Goal: Navigation & Orientation: Find specific page/section

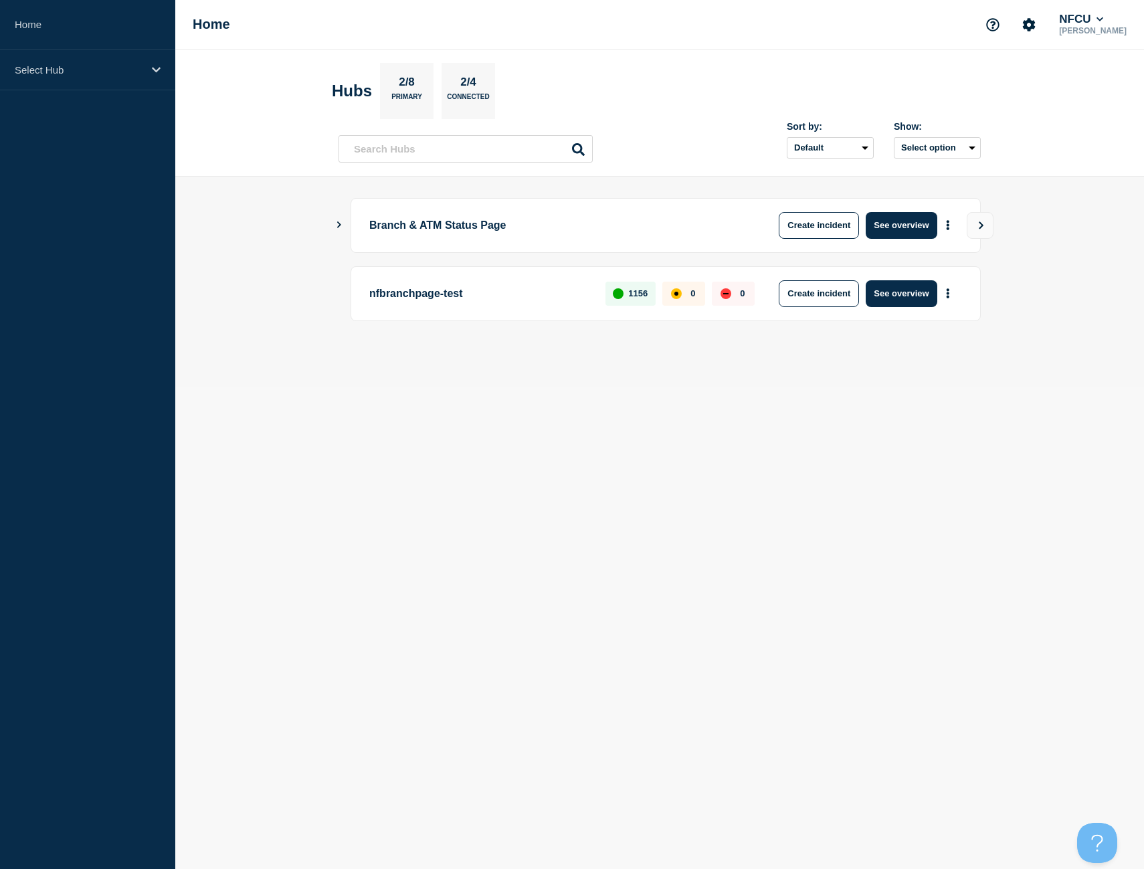
click at [119, 96] on aside "Home Select Hub" at bounding box center [87, 434] width 175 height 869
click at [118, 75] on p "Select Hub" at bounding box center [79, 69] width 129 height 11
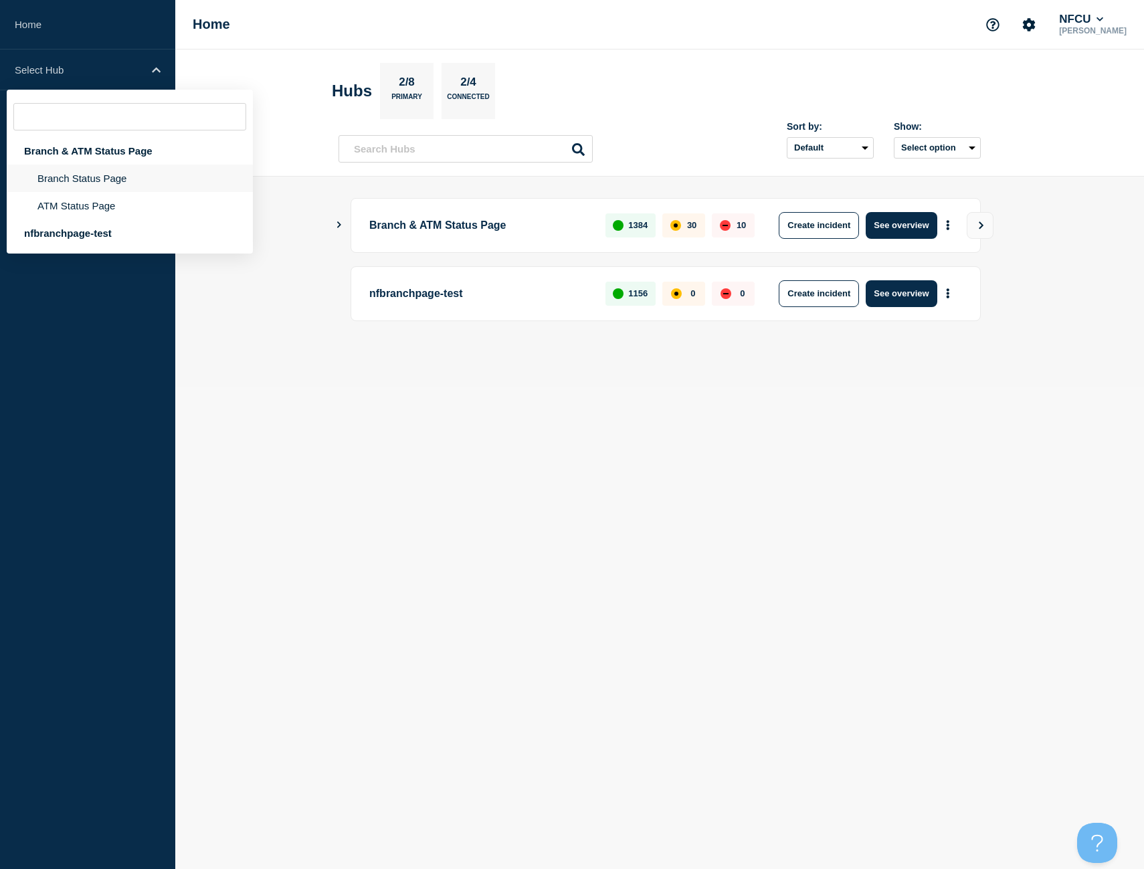
click at [78, 192] on li "Branch Status Page" at bounding box center [130, 205] width 246 height 27
